Goal: Information Seeking & Learning: Learn about a topic

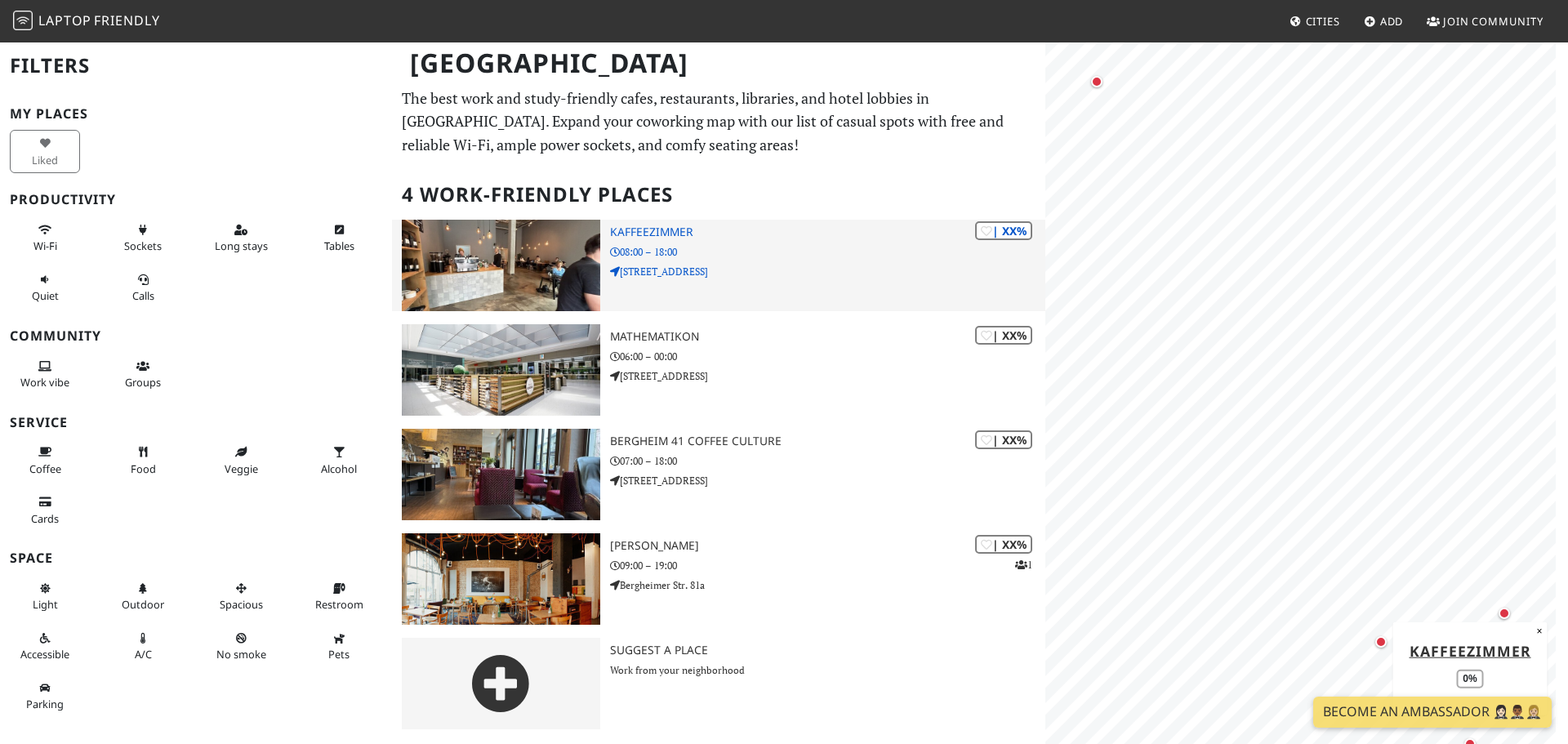
click at [657, 230] on h3 "Kaffeezimmer" at bounding box center [828, 232] width 436 height 14
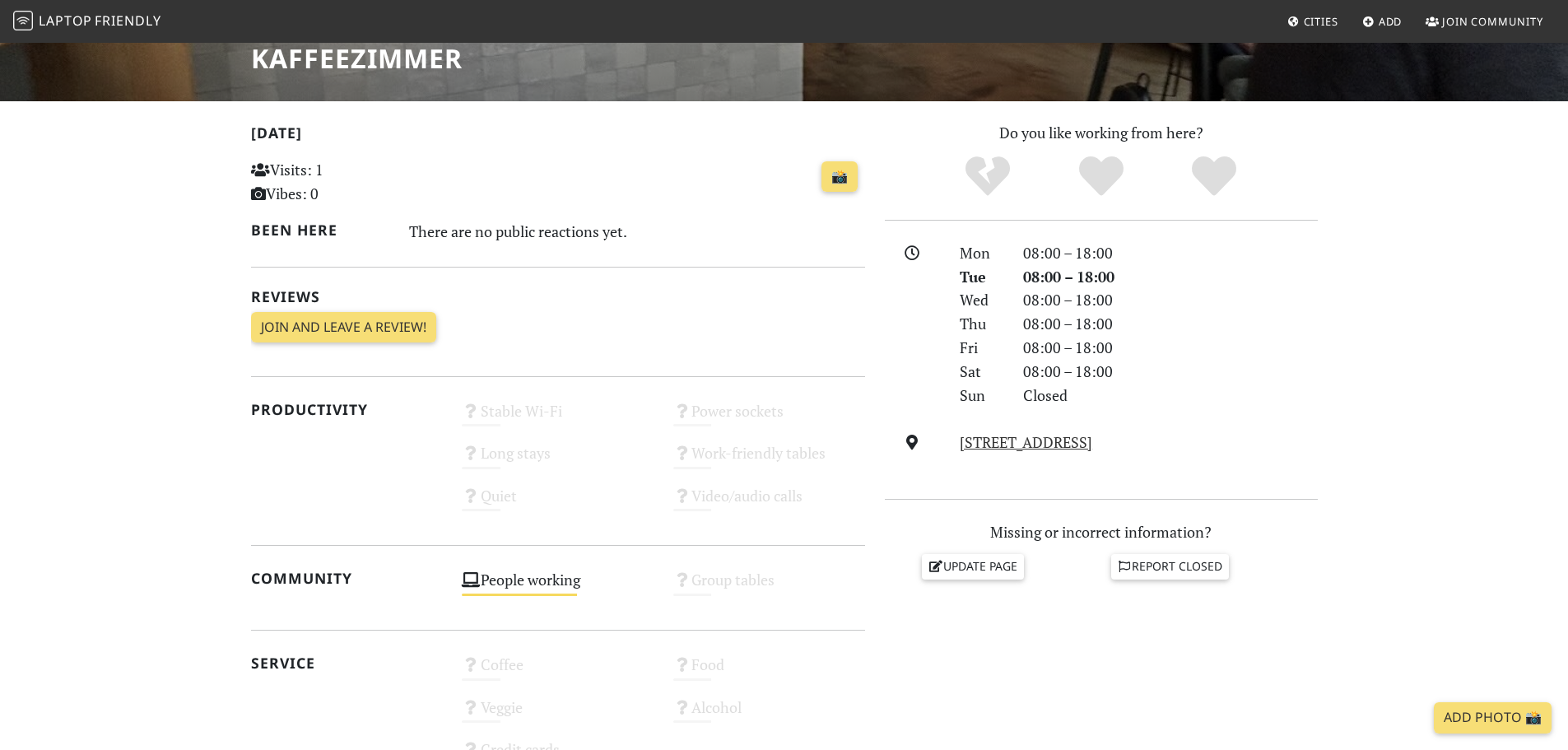
scroll to position [640, 0]
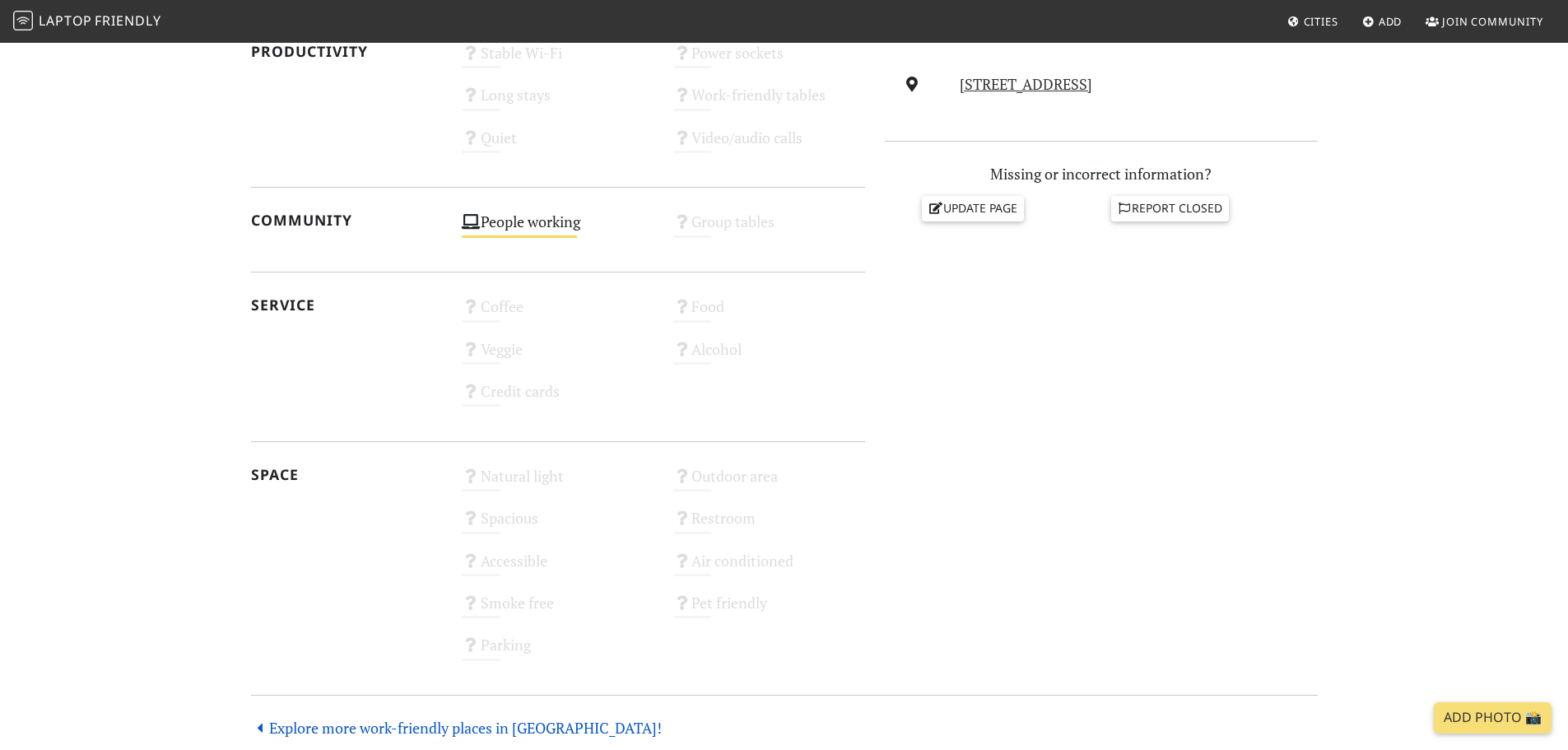
click at [257, 732] on icon at bounding box center [261, 727] width 19 height 15
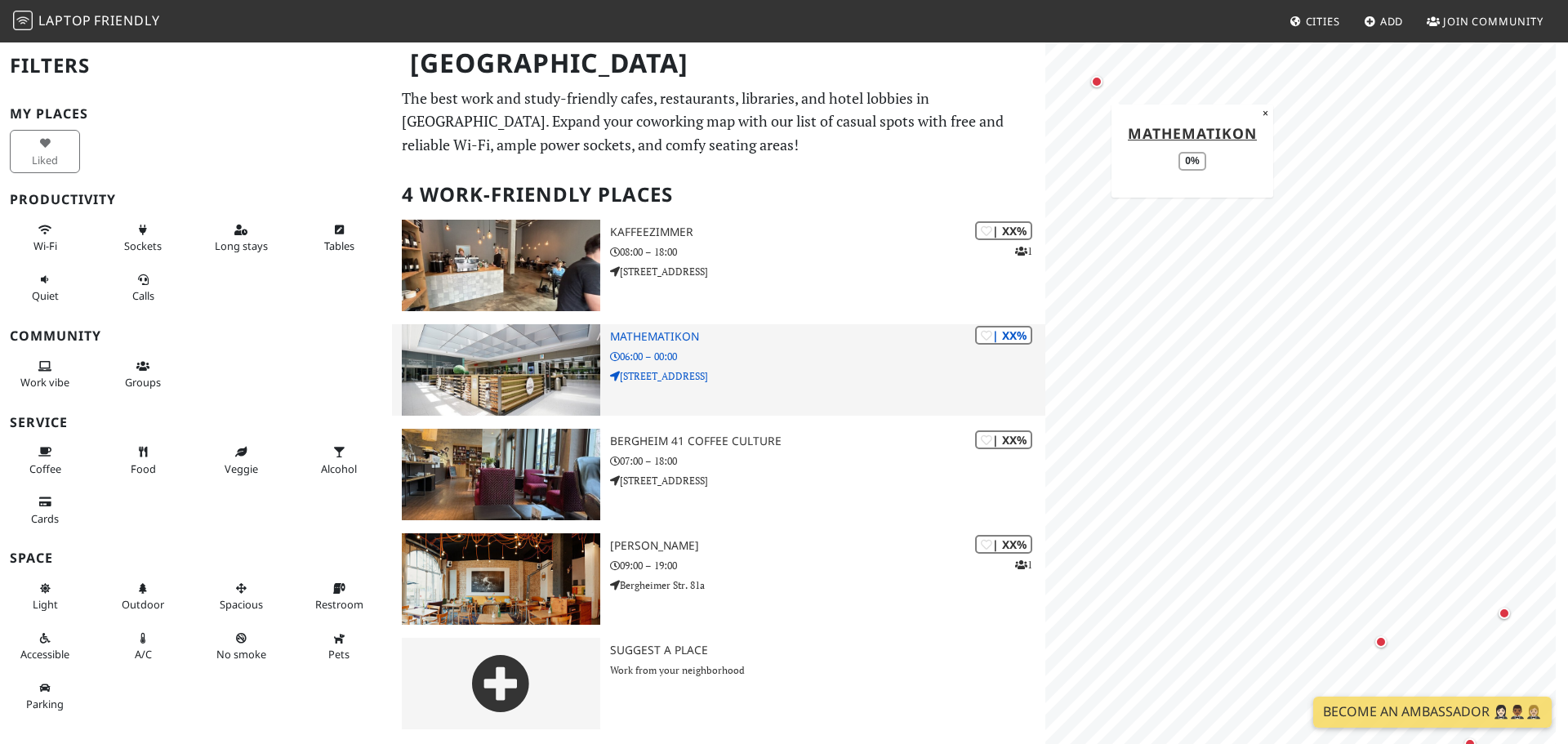
click at [657, 343] on h3 "Mathematikon" at bounding box center [828, 337] width 436 height 14
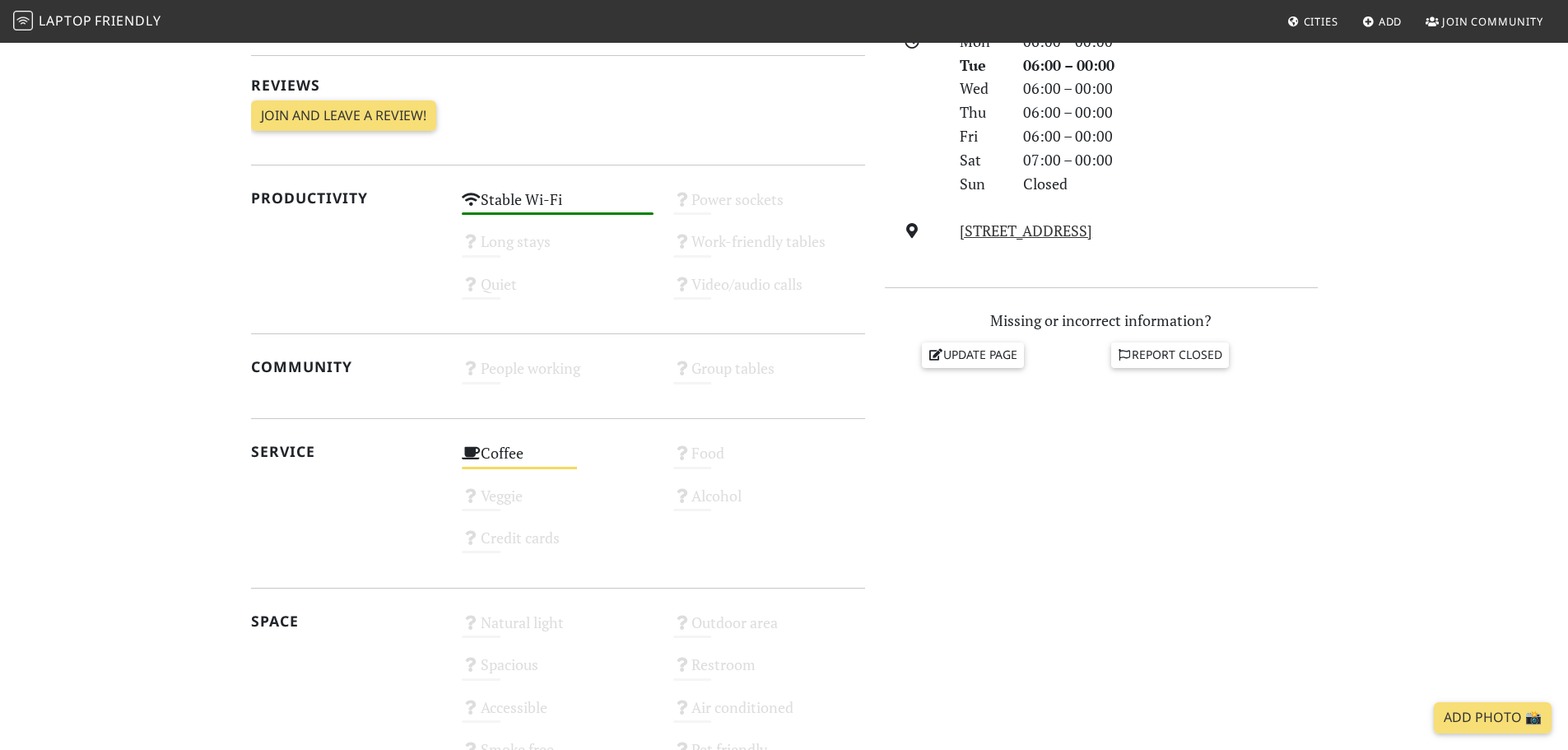
scroll to position [806, 0]
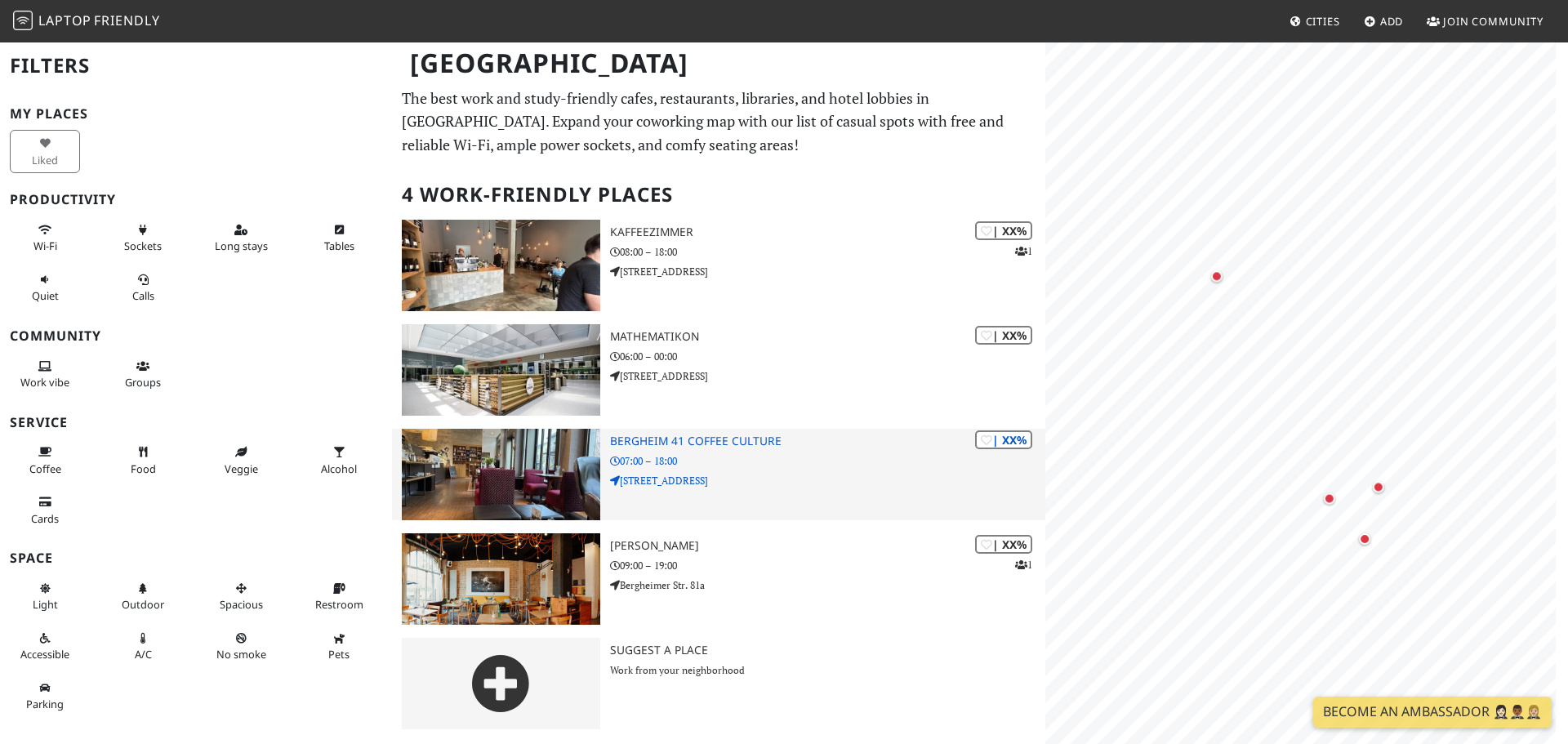
click at [708, 440] on h3 "Bergheim 41 coffee culture" at bounding box center [828, 442] width 436 height 14
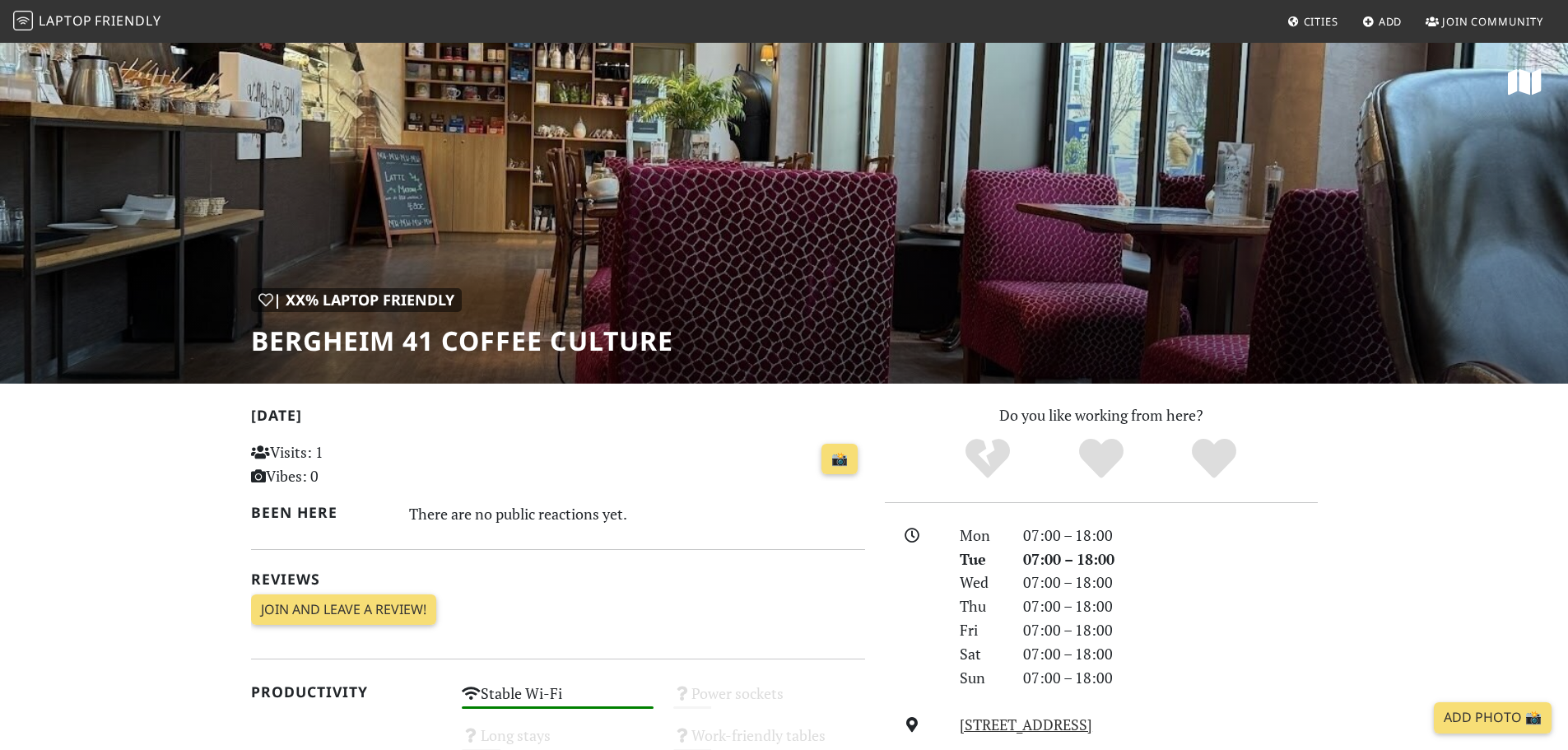
scroll to position [577, 0]
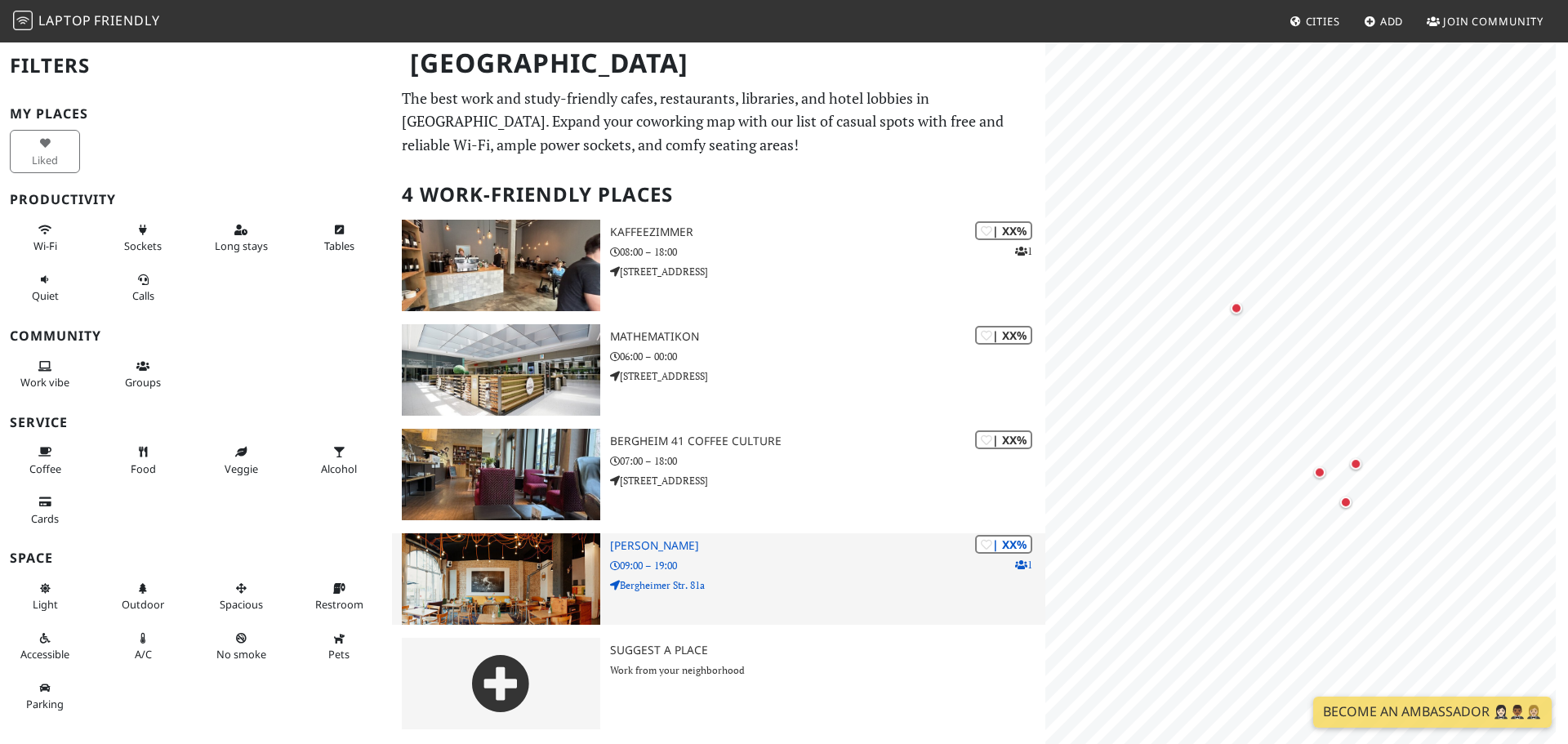
click at [651, 545] on h3 "[PERSON_NAME]" at bounding box center [828, 546] width 436 height 14
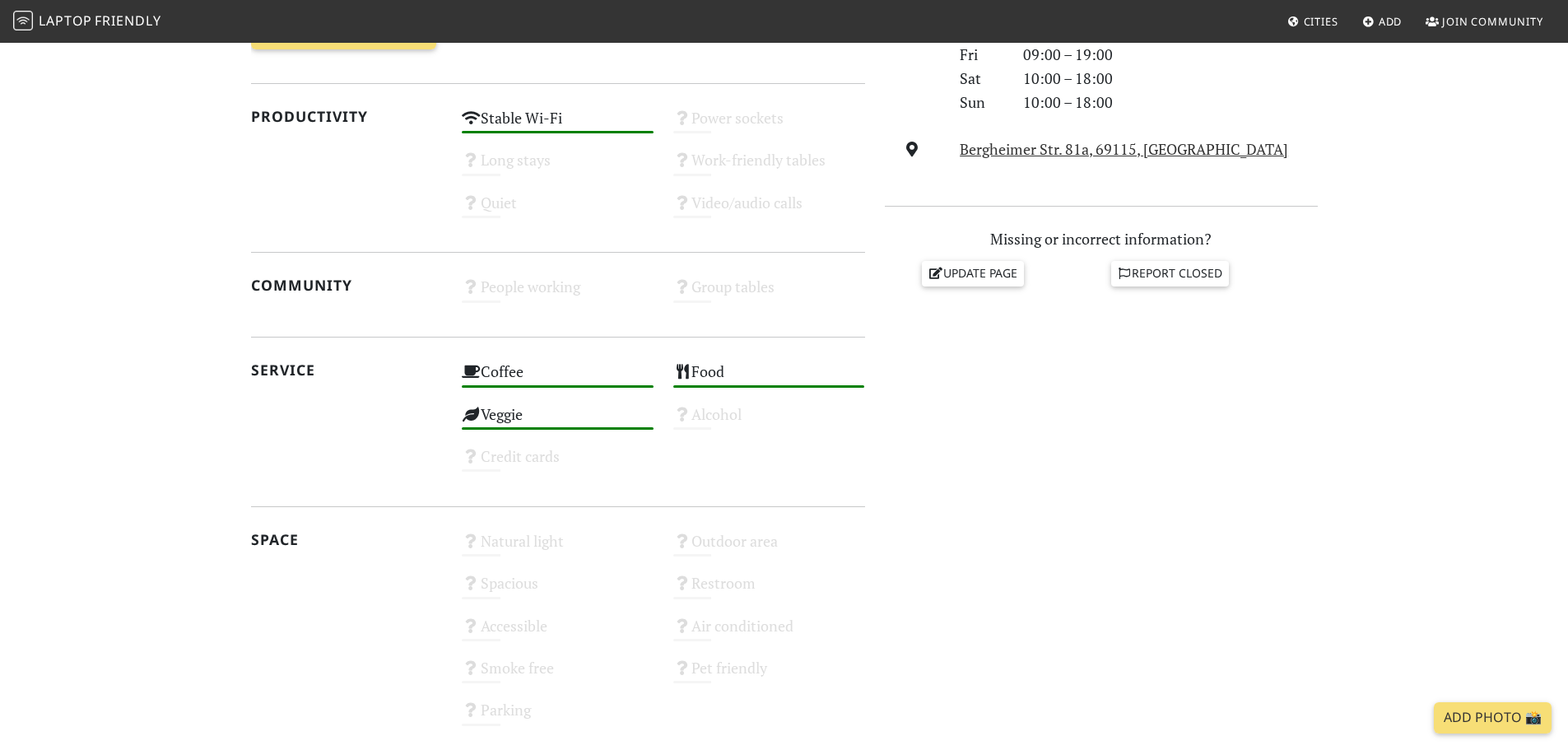
scroll to position [741, 0]
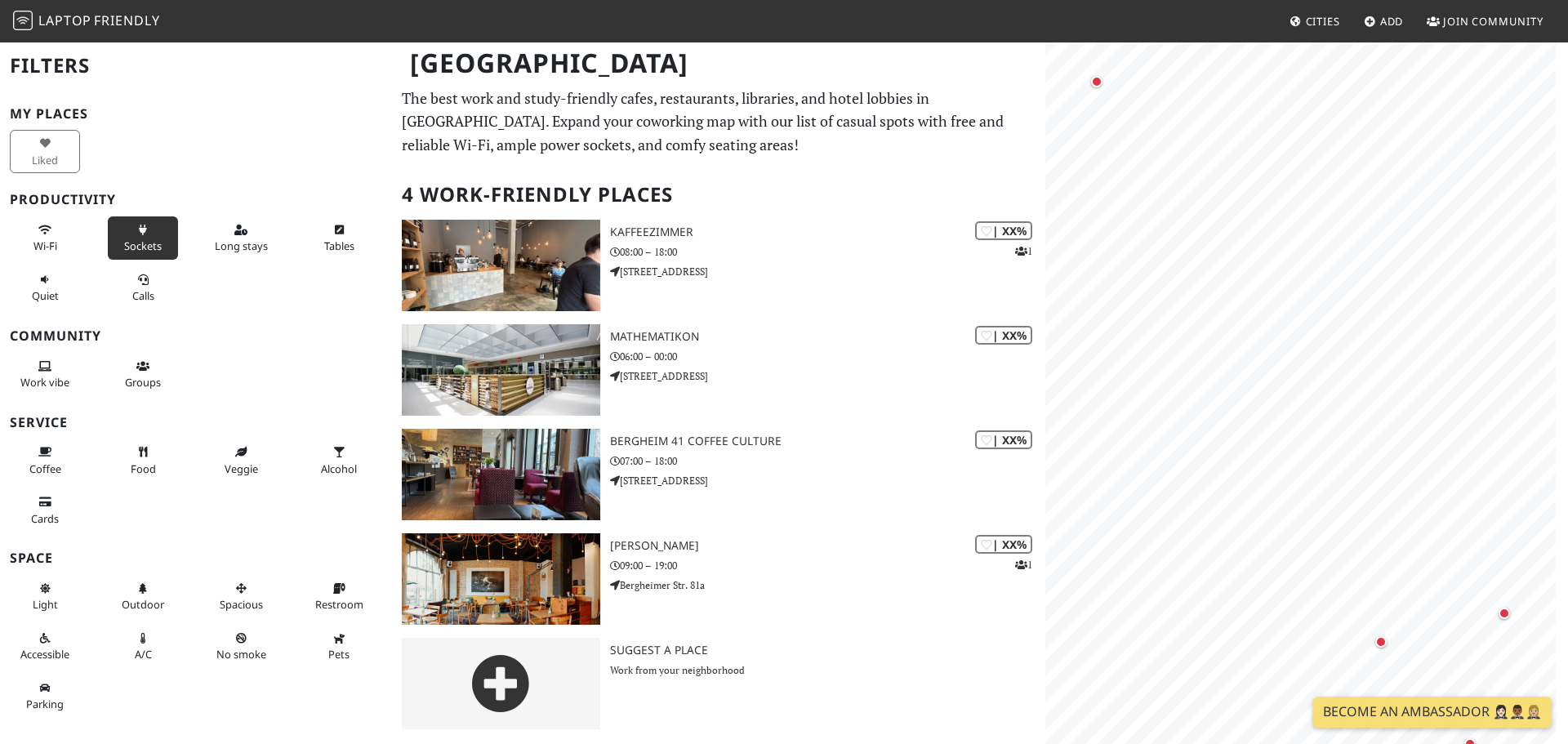
click at [147, 241] on span "Sockets" at bounding box center [143, 245] width 38 height 15
click at [91, 17] on span "Laptop" at bounding box center [65, 20] width 54 height 18
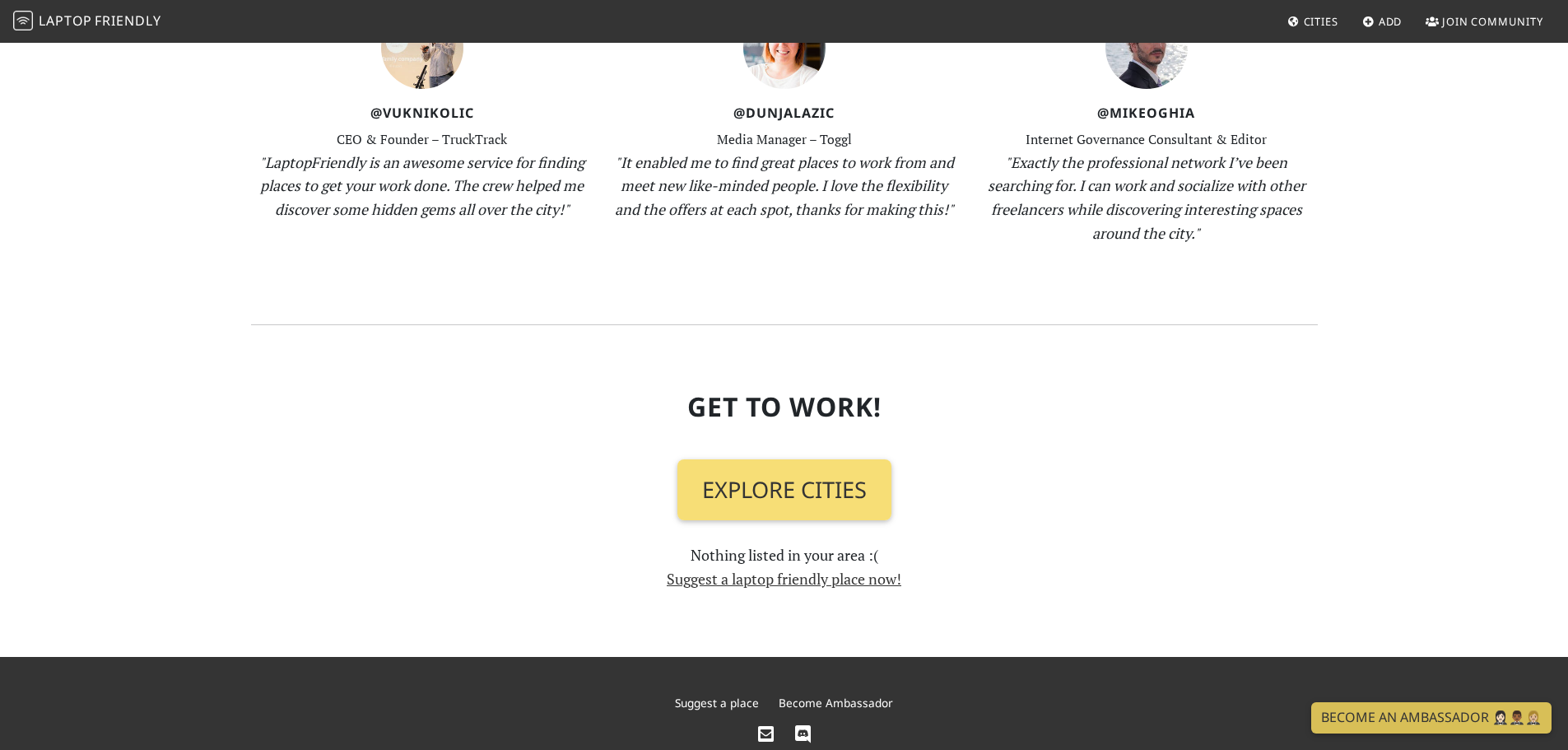
scroll to position [1770, 0]
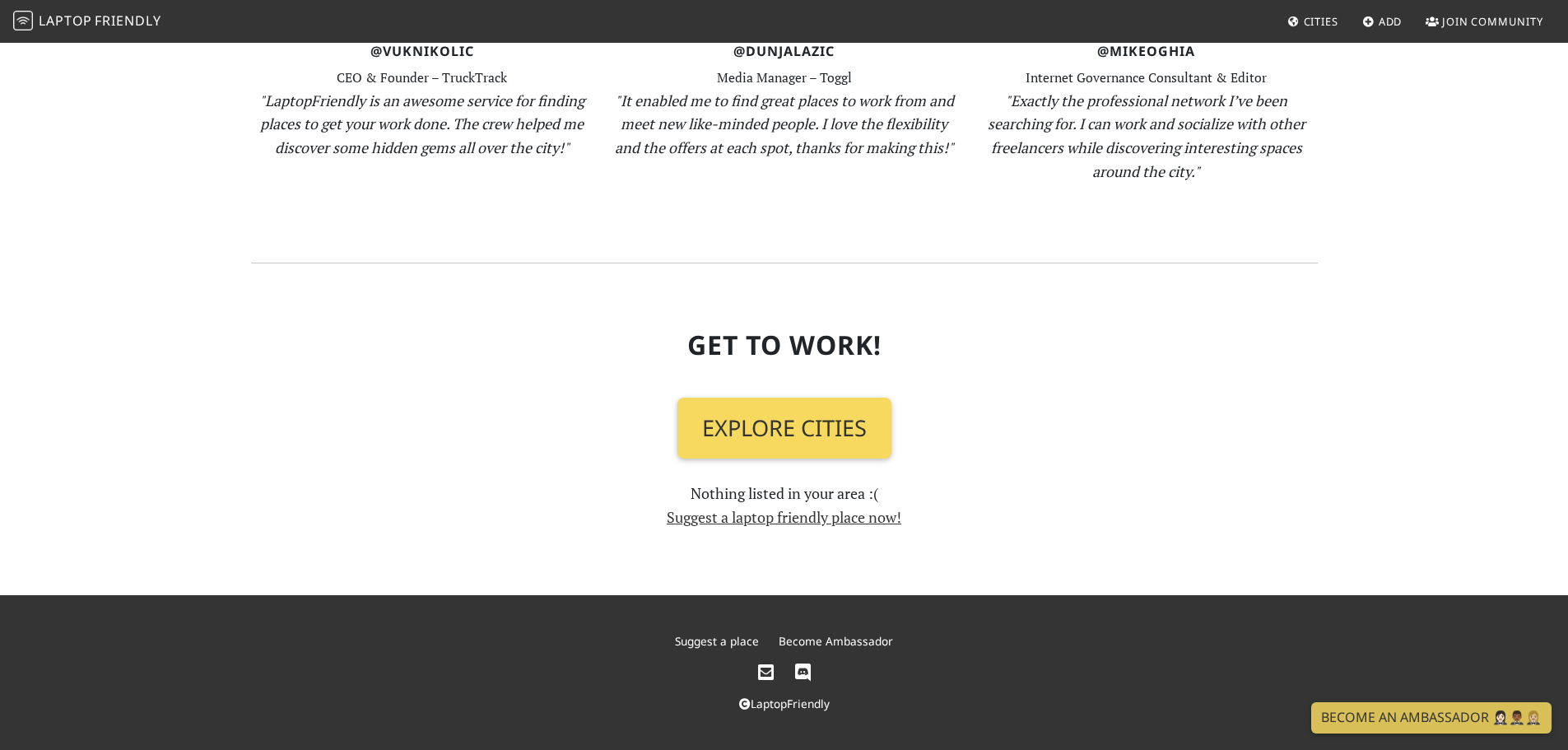
click at [777, 429] on link "Explore Cities" at bounding box center [784, 428] width 214 height 61
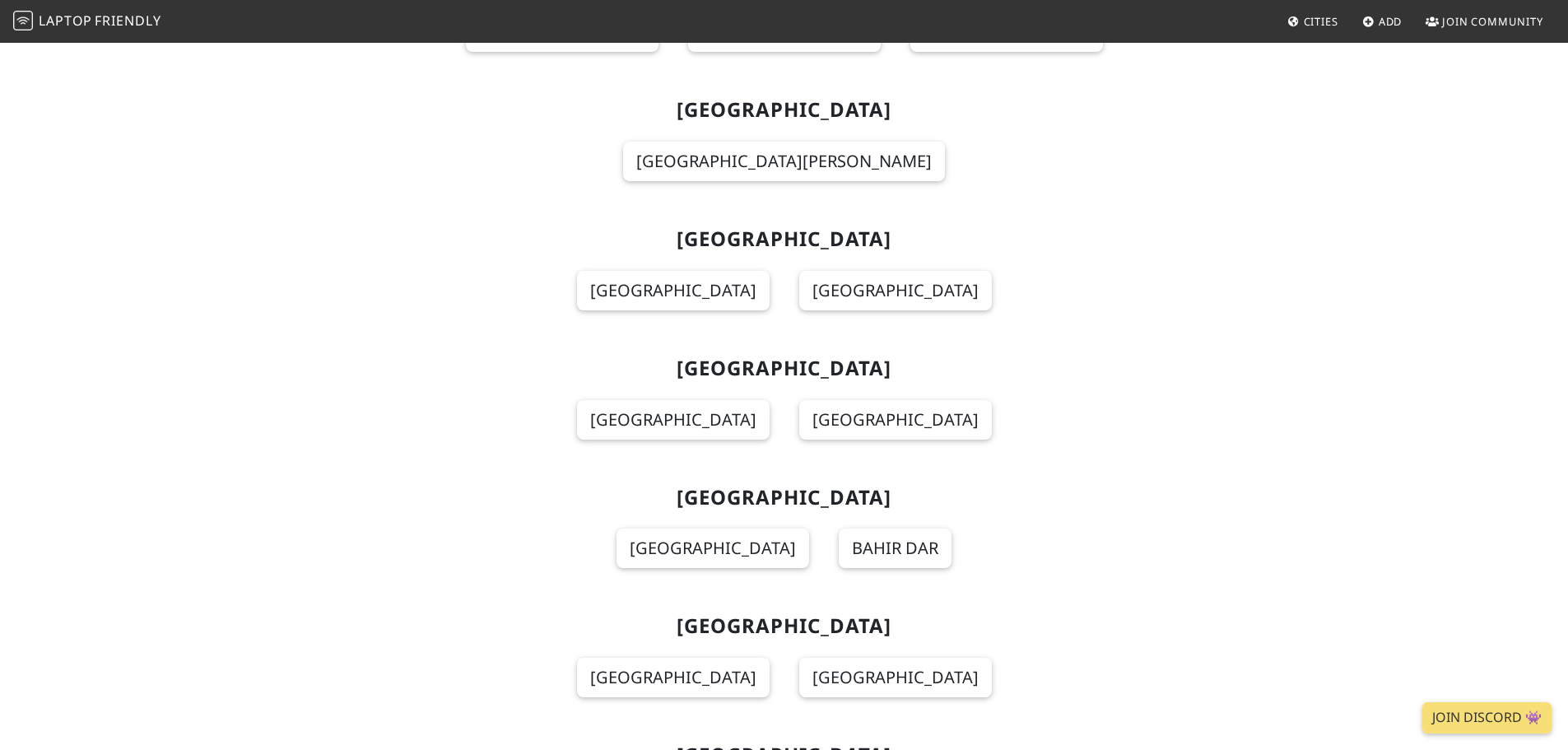
scroll to position [5024, 0]
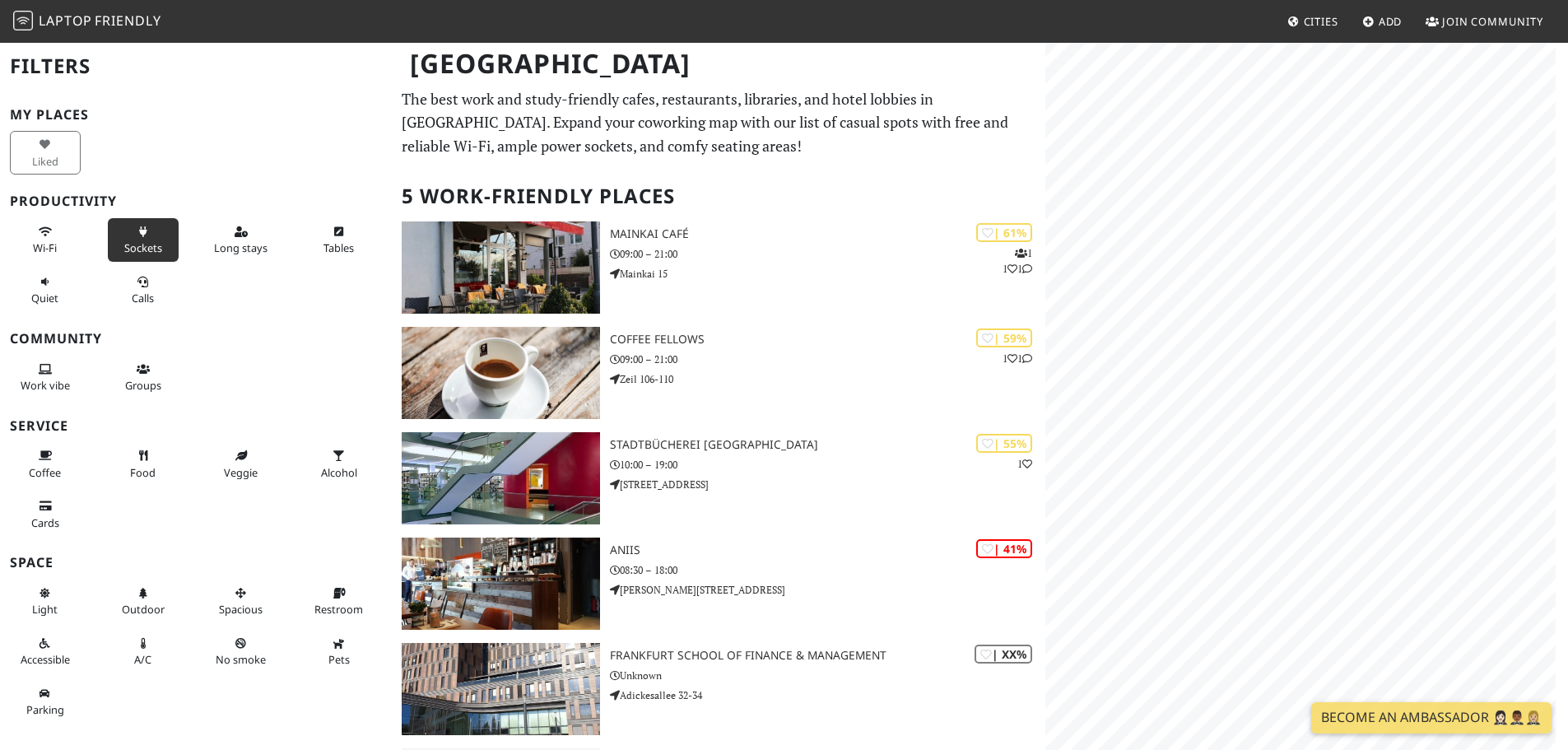
click at [147, 233] on button "Sockets" at bounding box center [143, 240] width 70 height 44
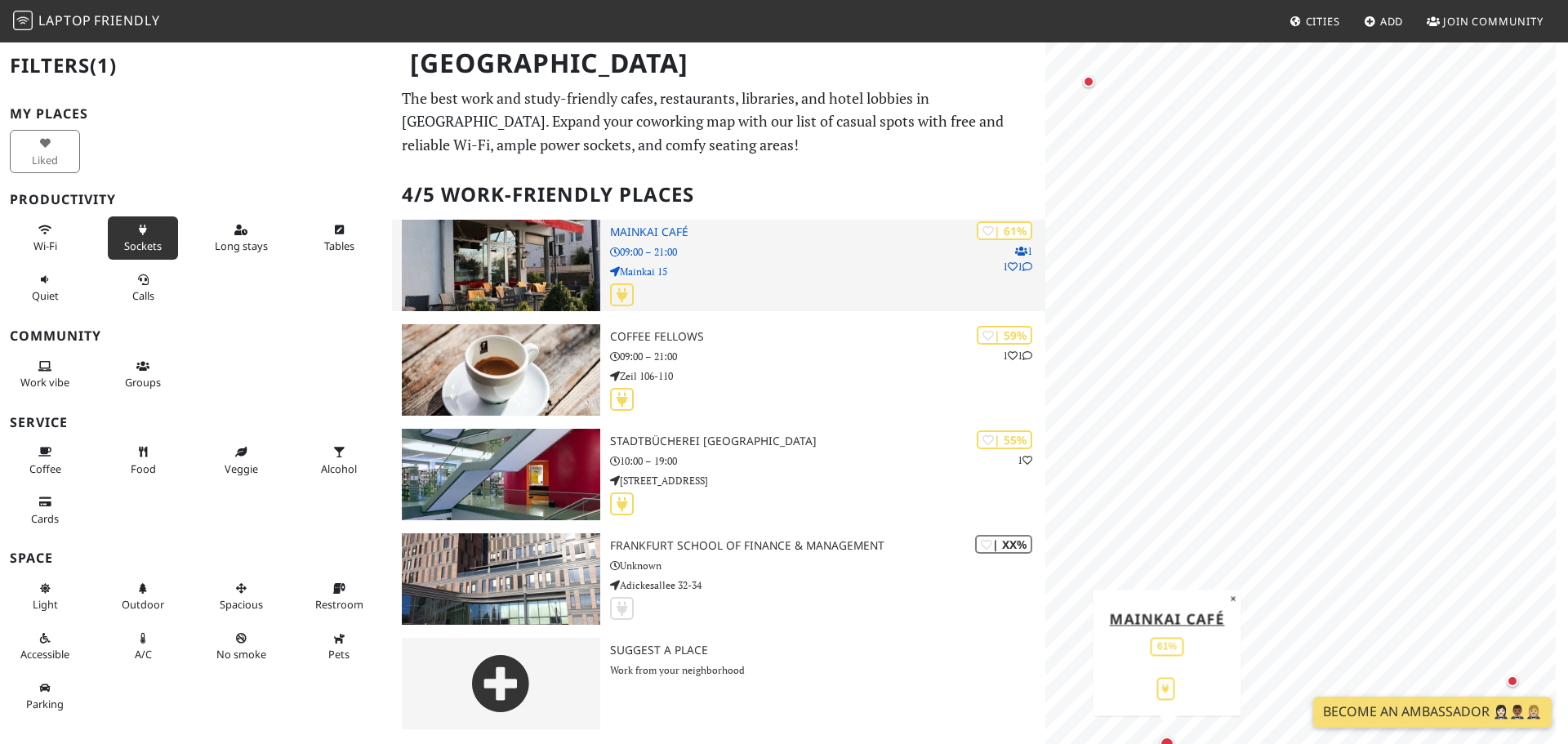
click at [648, 230] on h3 "Mainkai Café" at bounding box center [828, 232] width 436 height 14
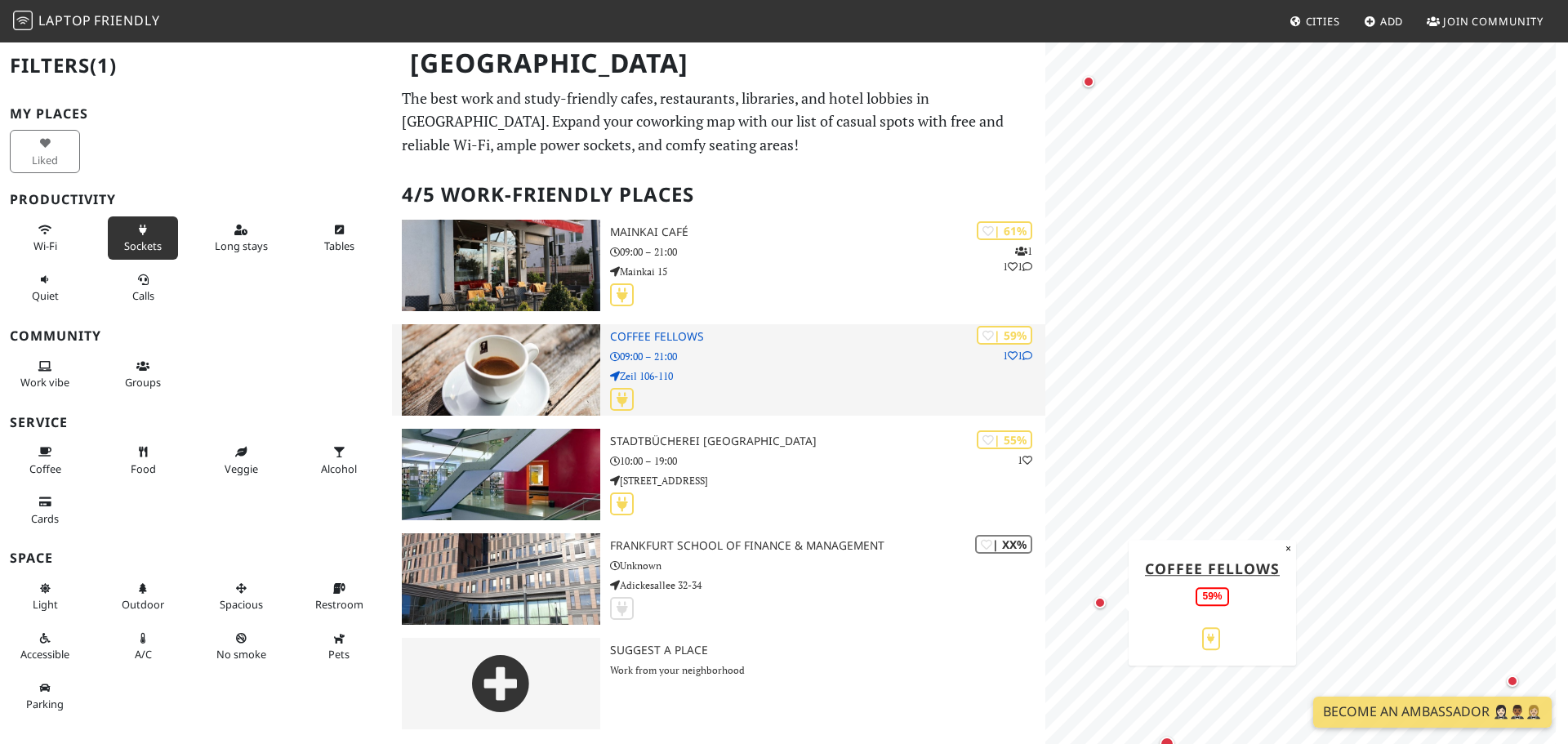
click at [680, 336] on h3 "Coffee Fellows" at bounding box center [828, 337] width 436 height 14
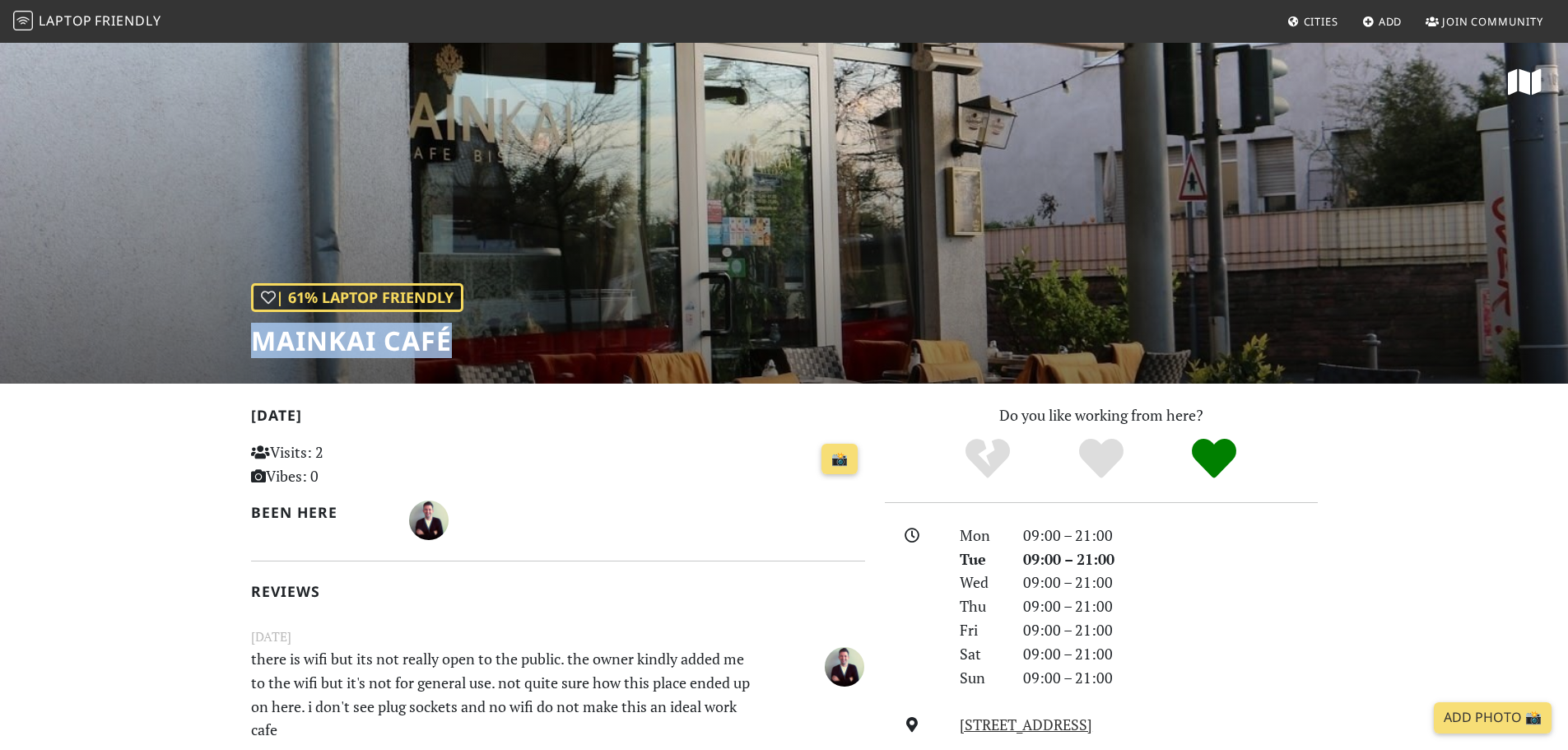
drag, startPoint x: 254, startPoint y: 334, endPoint x: 461, endPoint y: 340, distance: 207.1
click at [461, 340] on h1 "Mainkai Café" at bounding box center [357, 341] width 212 height 31
copy h1 "Mainkai Café"
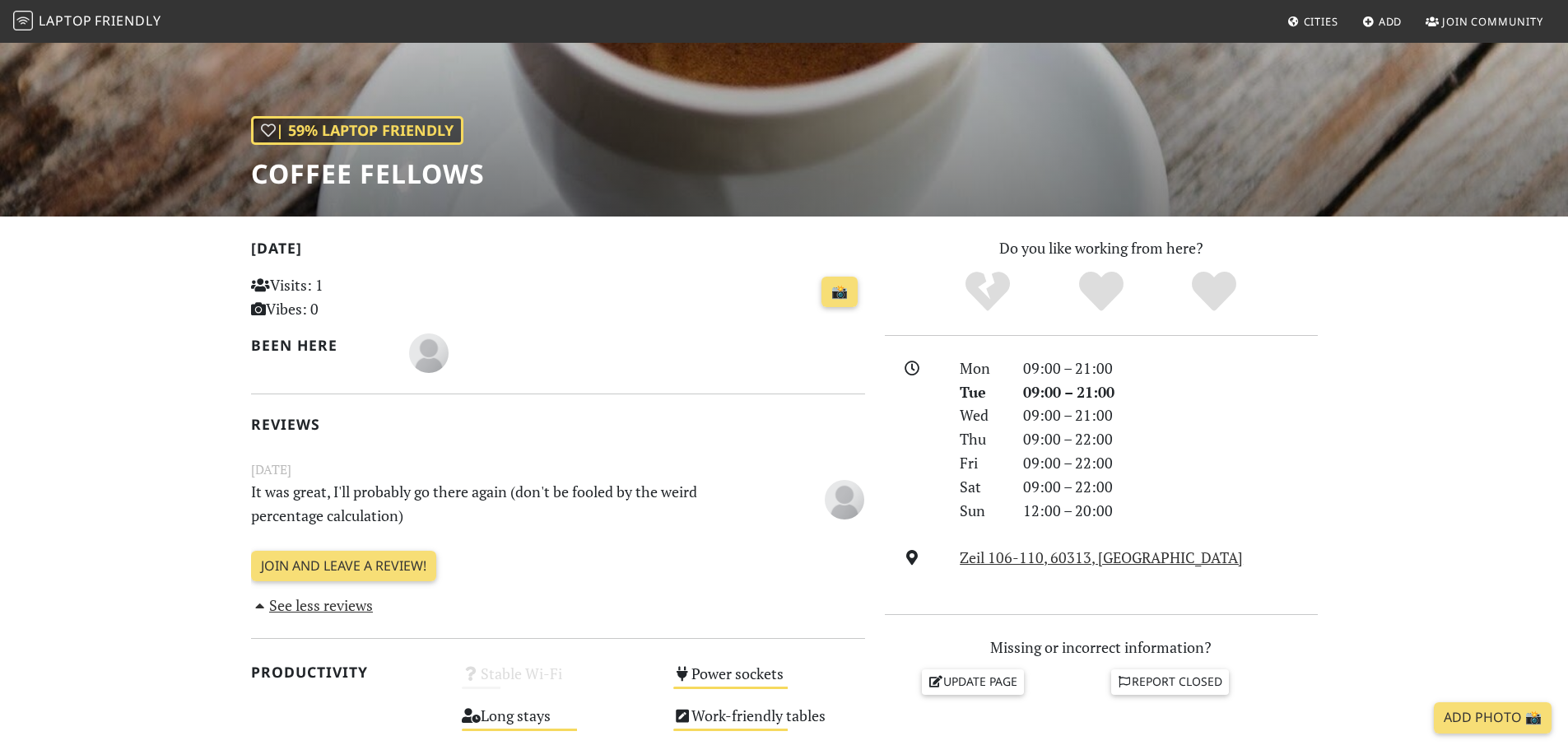
scroll to position [164, 0]
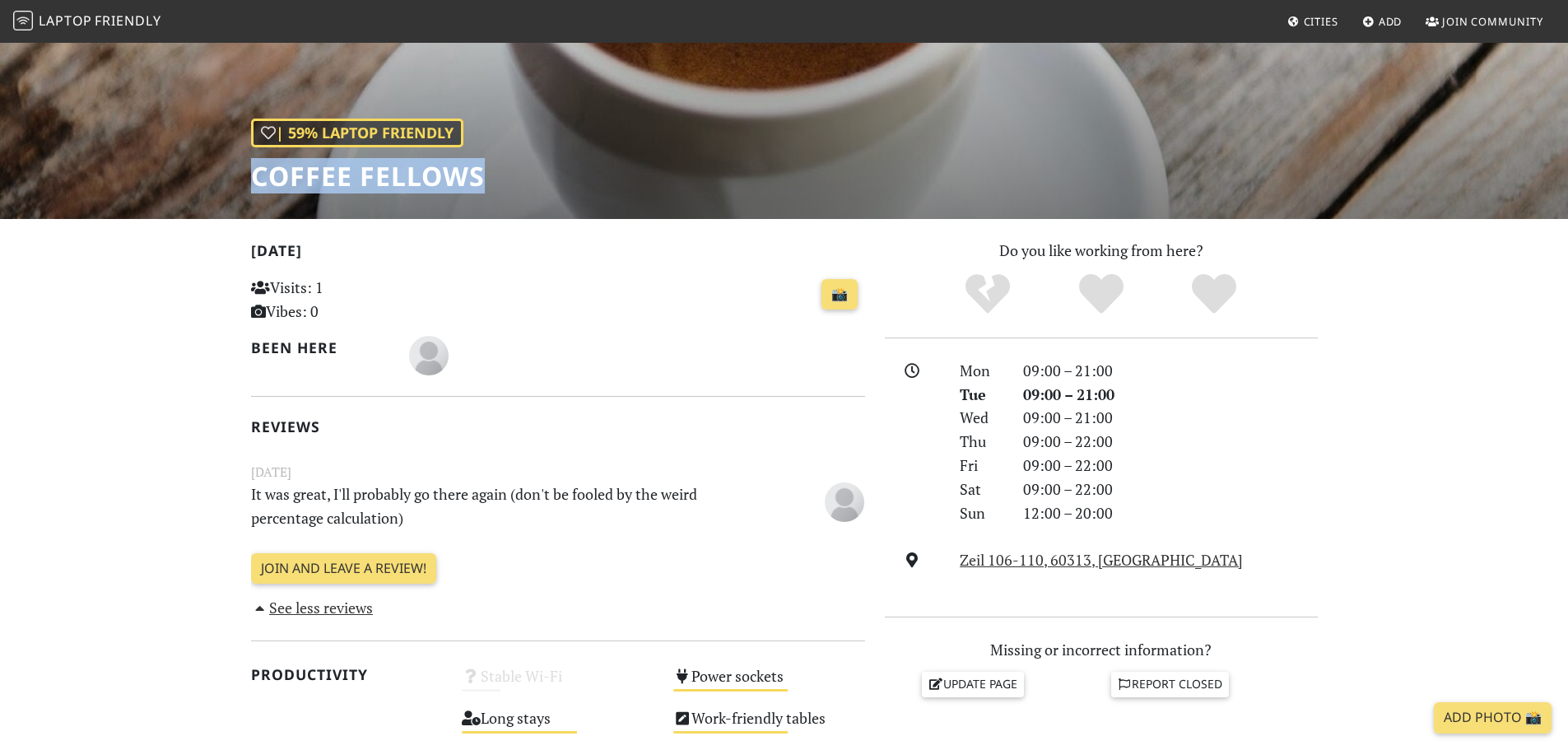
drag, startPoint x: 255, startPoint y: 168, endPoint x: 497, endPoint y: 184, distance: 242.5
click at [497, 184] on div "| 59% Laptop Friendly Coffee Fellows" at bounding box center [784, 48] width 1568 height 343
copy h1 "Coffee Fellows"
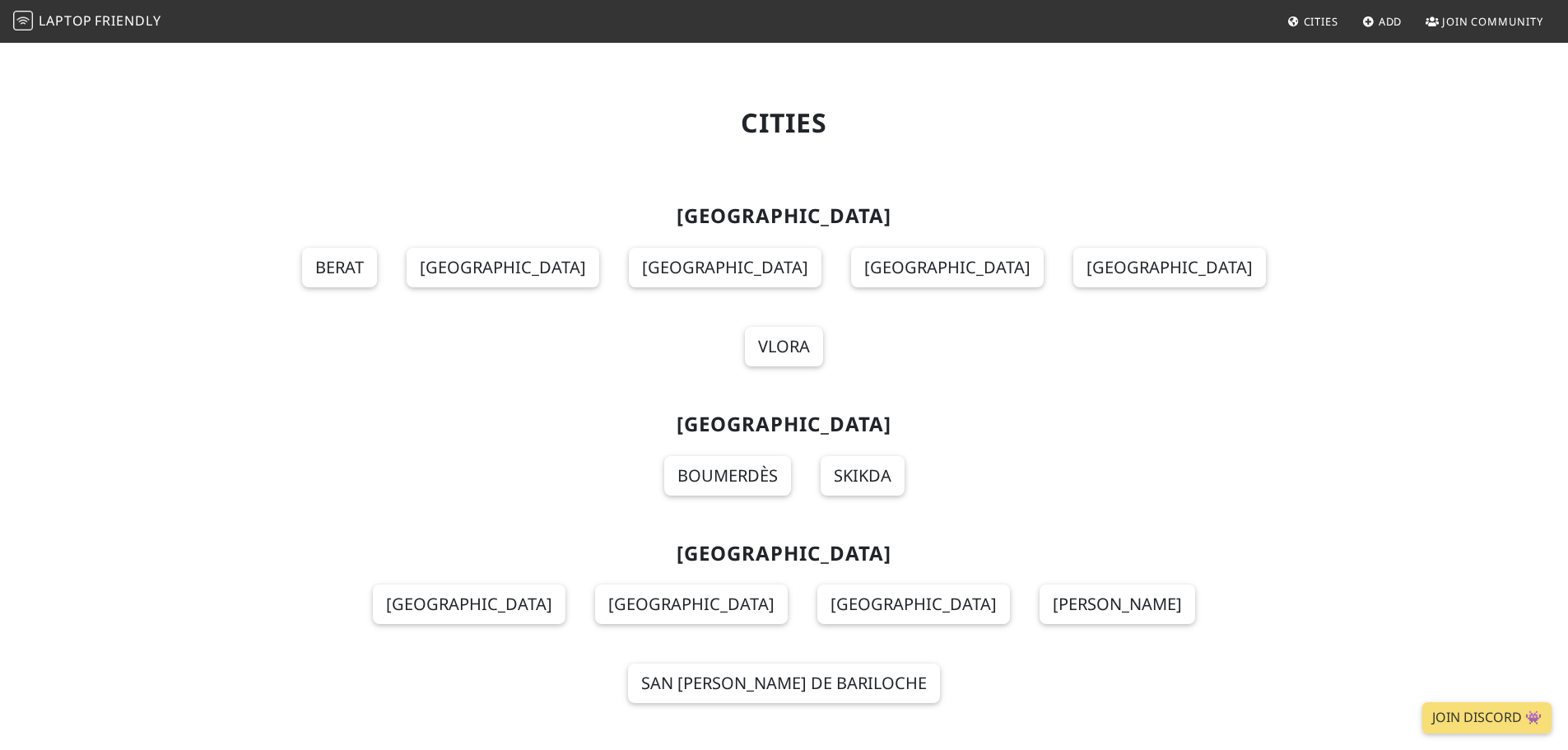
scroll to position [5024, 0]
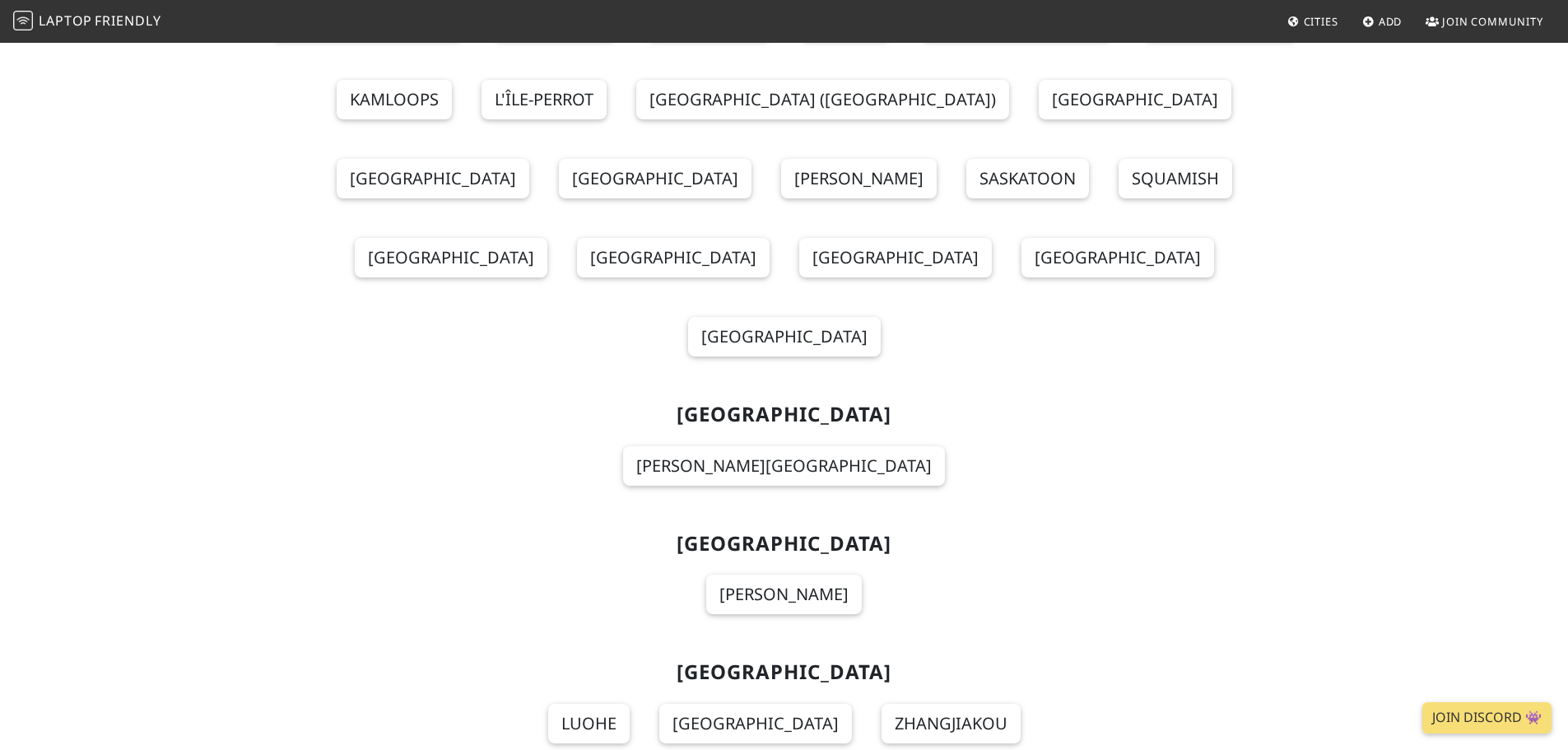
scroll to position [1941, 0]
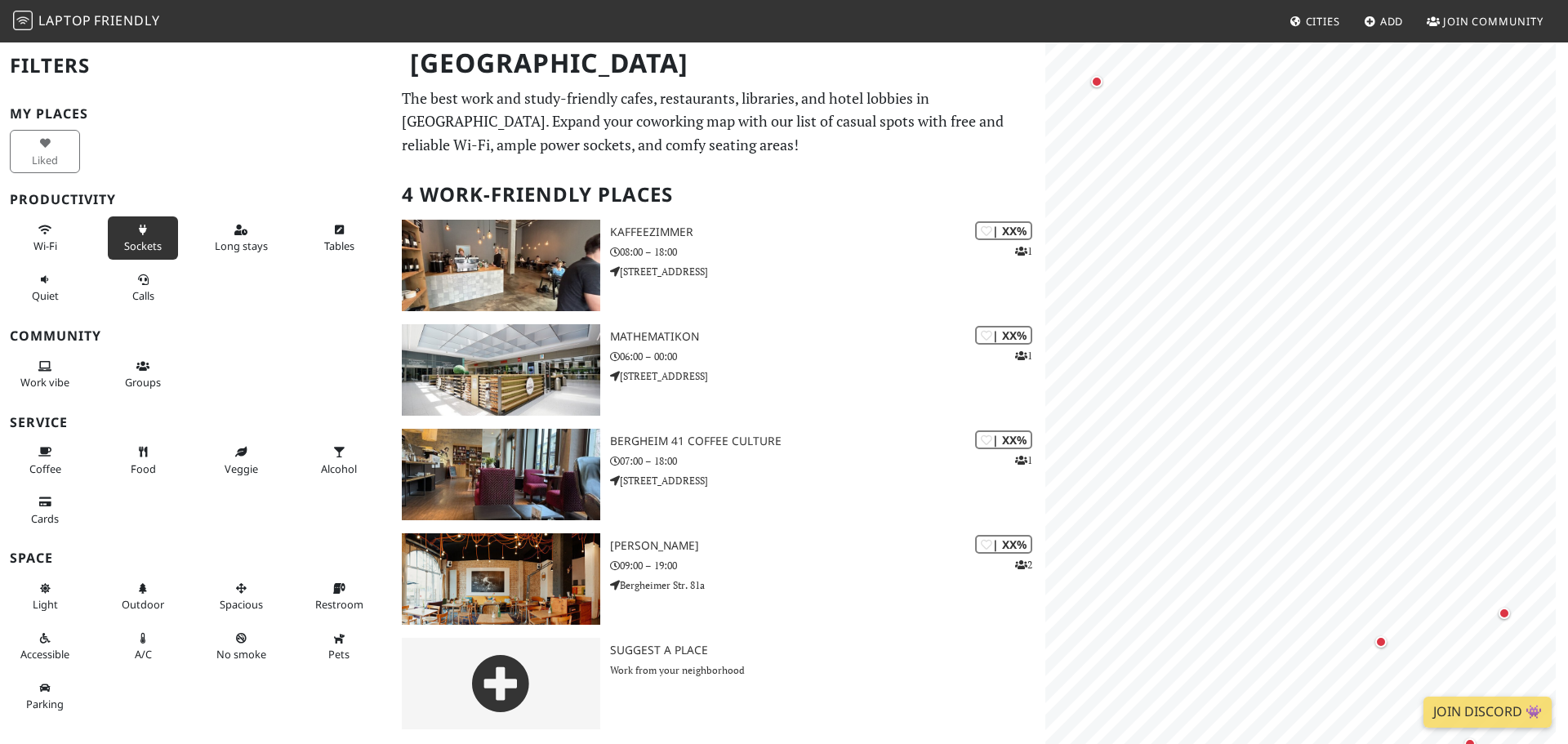
click at [142, 237] on button "Sockets" at bounding box center [142, 238] width 70 height 43
